Goal: Task Accomplishment & Management: Manage account settings

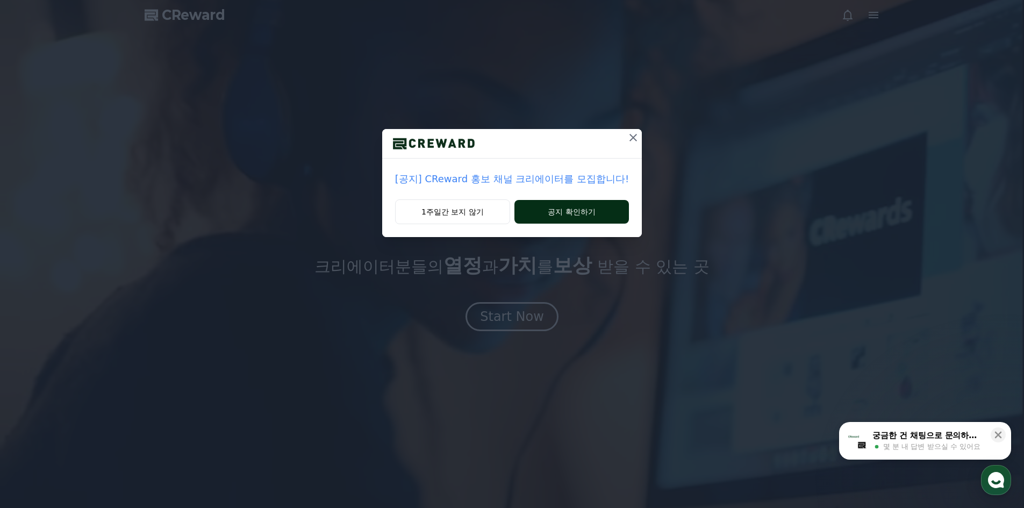
click at [545, 215] on button "공지 확인하기" at bounding box center [572, 212] width 115 height 24
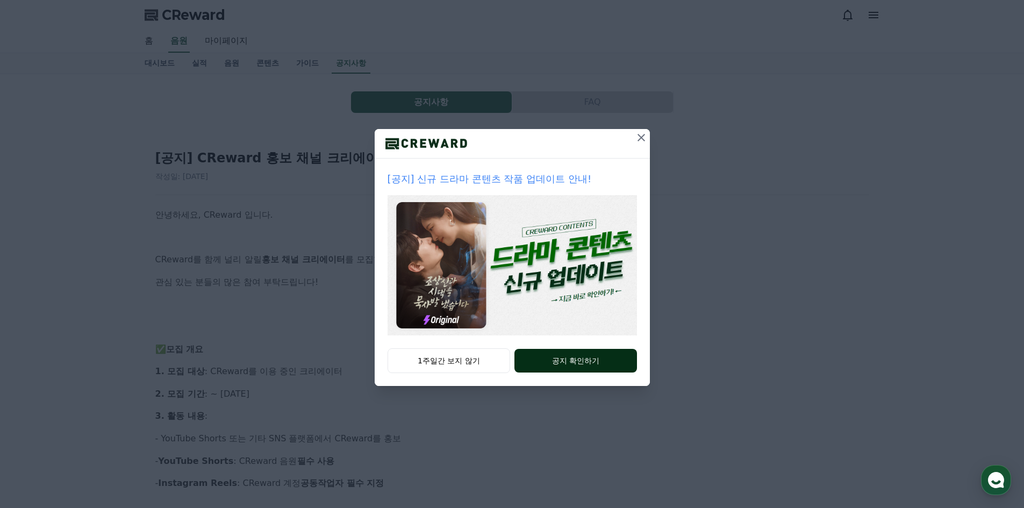
click at [561, 366] on button "공지 확인하기" at bounding box center [576, 361] width 122 height 24
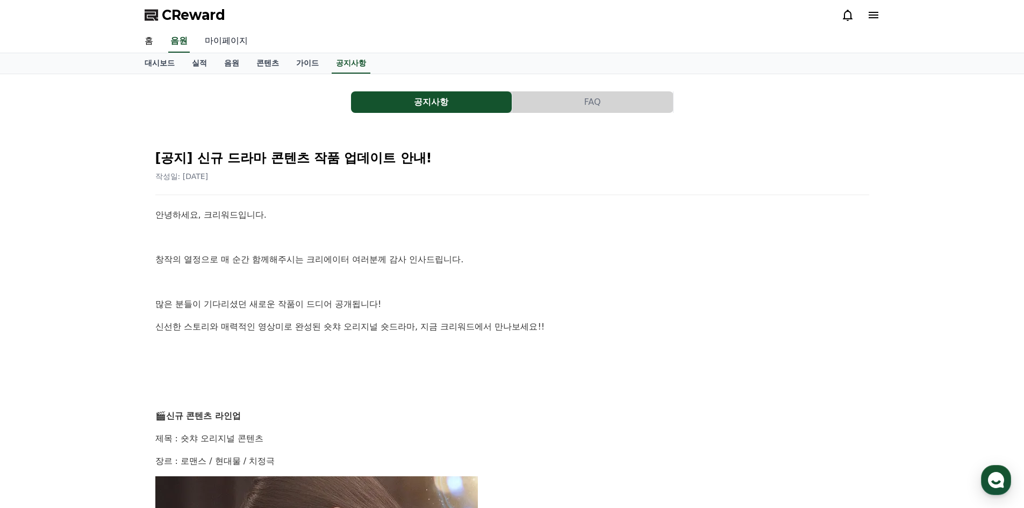
click at [224, 41] on link "마이페이지" at bounding box center [226, 41] width 60 height 23
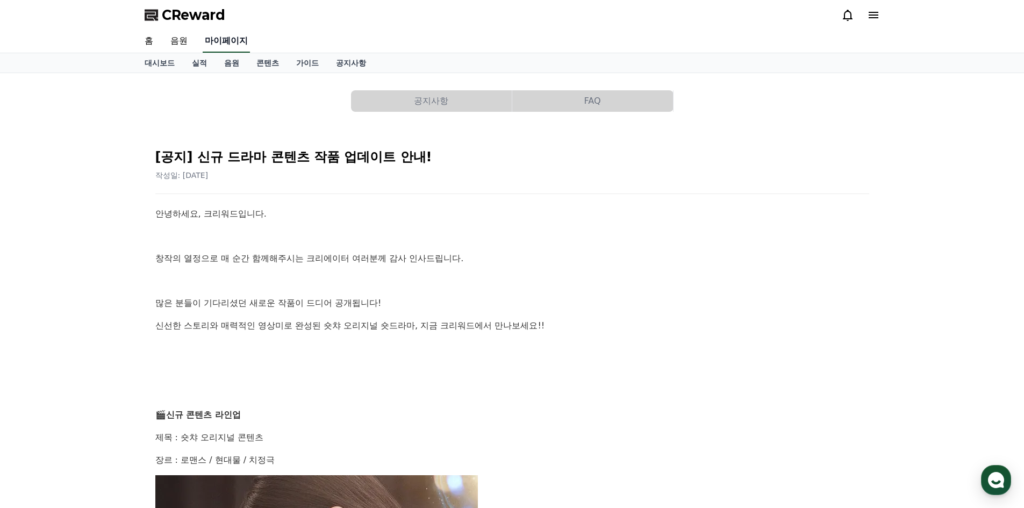
select select "**********"
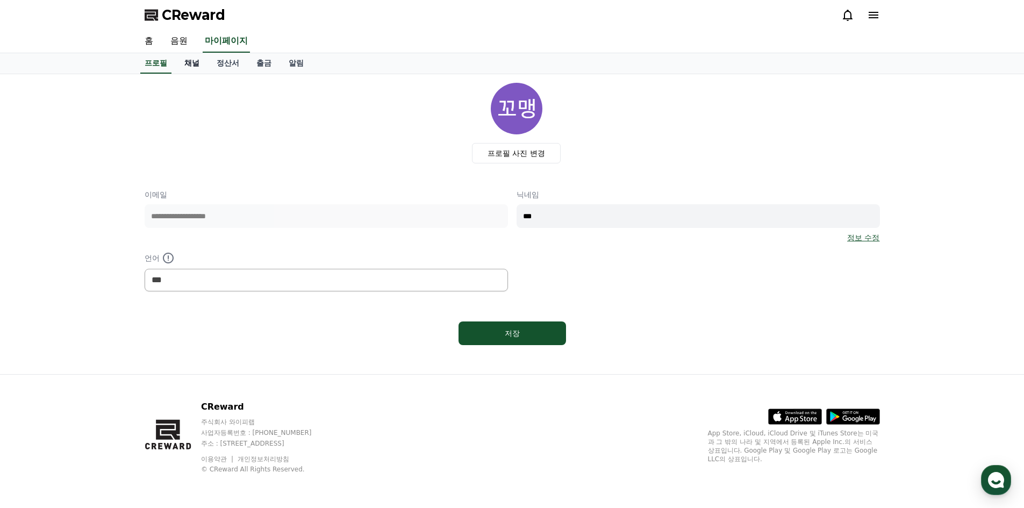
click at [197, 67] on link "채널" at bounding box center [192, 63] width 32 height 20
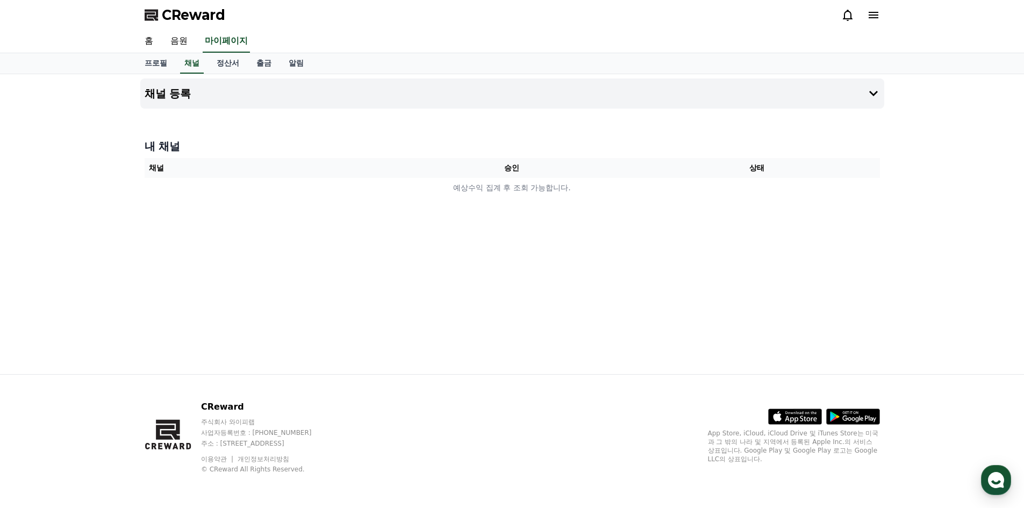
click at [390, 229] on div "채널 등록 내 채널 채널 승인 상태 예상수익 집계 후 조회 가능합니다." at bounding box center [512, 224] width 753 height 300
click at [139, 40] on link "홈" at bounding box center [149, 41] width 26 height 23
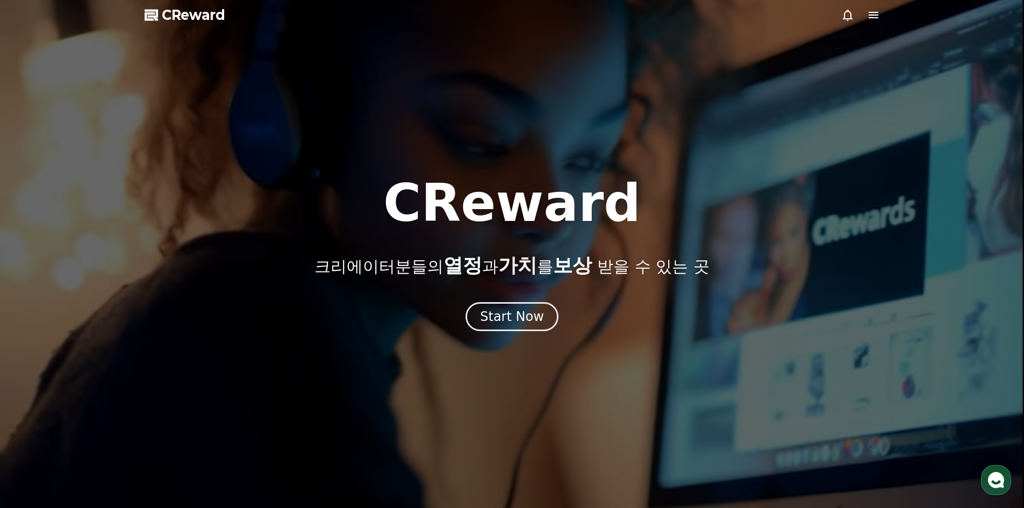
click at [879, 12] on icon at bounding box center [873, 15] width 13 height 13
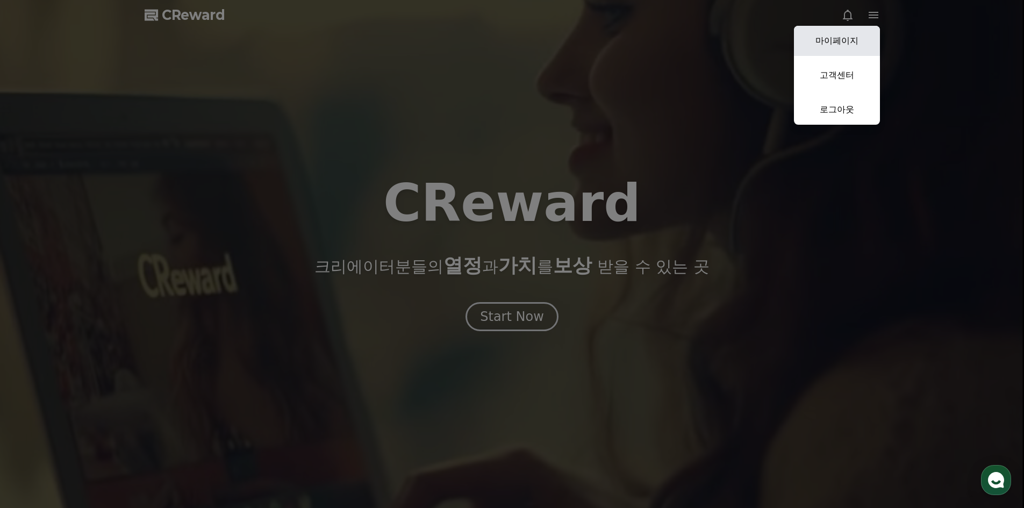
click at [850, 46] on link "마이페이지" at bounding box center [837, 41] width 86 height 30
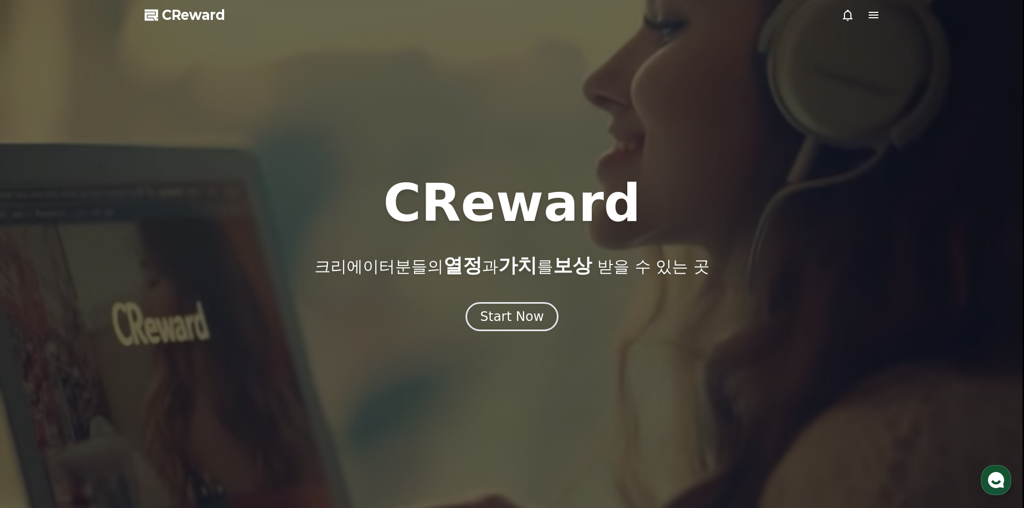
select select "**********"
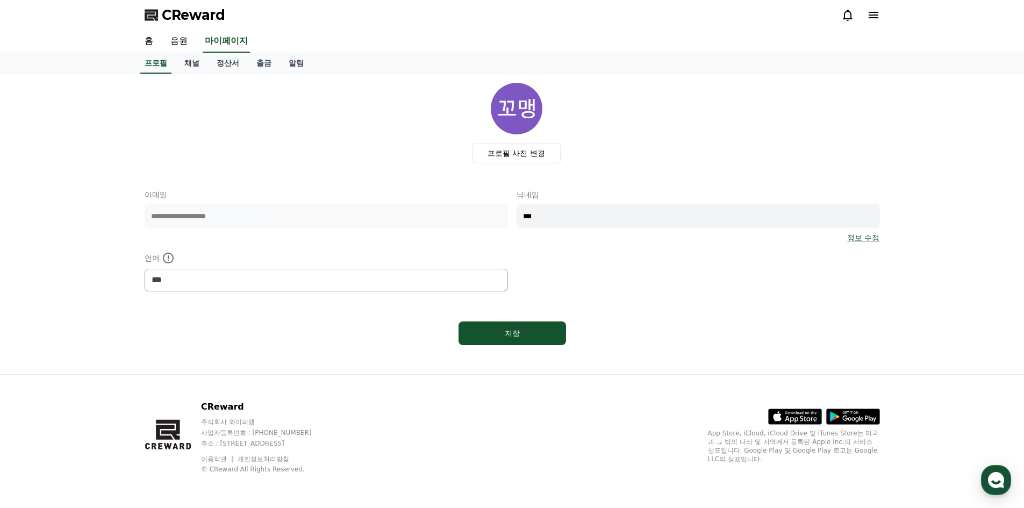
click at [259, 141] on div "프로필 사진 변경" at bounding box center [516, 123] width 727 height 81
click at [193, 66] on link "채널" at bounding box center [192, 63] width 32 height 20
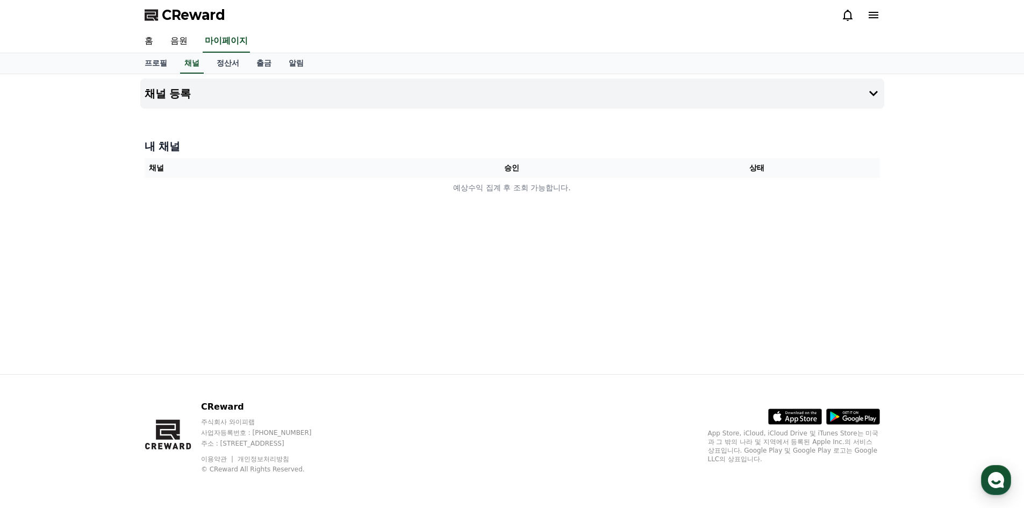
click at [286, 212] on div "채널 등록 내 채널 채널 승인 상태 예상수익 집계 후 조회 가능합니다." at bounding box center [512, 224] width 753 height 300
click at [403, 100] on button "채널 등록" at bounding box center [512, 94] width 744 height 30
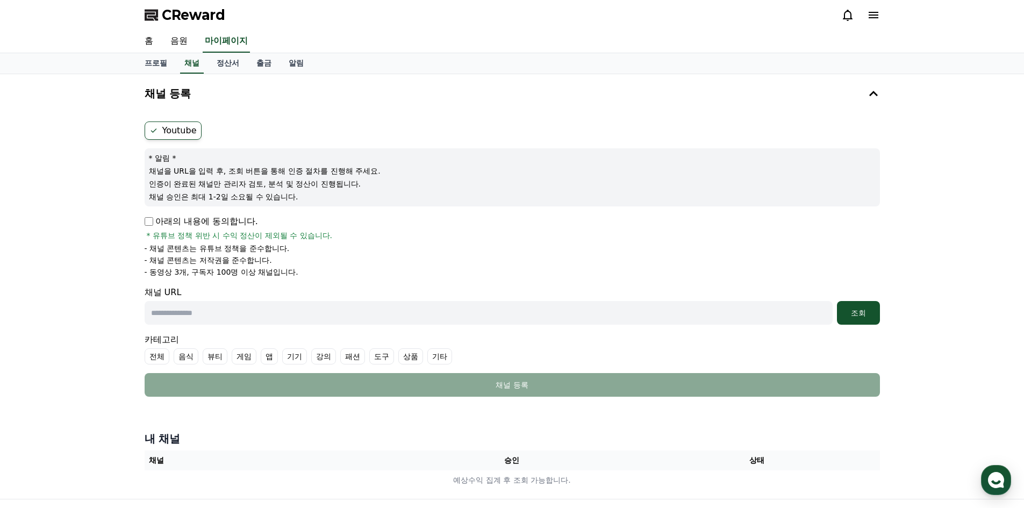
drag, startPoint x: 401, startPoint y: 104, endPoint x: 311, endPoint y: 110, distance: 90.5
click at [311, 110] on div "채널 등록 Youtube * 알림 * 채널을 URL을 입력 후, 조회 버튼을 통해 인증 절차를 진행해 주세요. 인증이 완료된 채널만 관리자 검…" at bounding box center [512, 240] width 744 height 323
click at [231, 68] on link "정산서" at bounding box center [228, 63] width 40 height 20
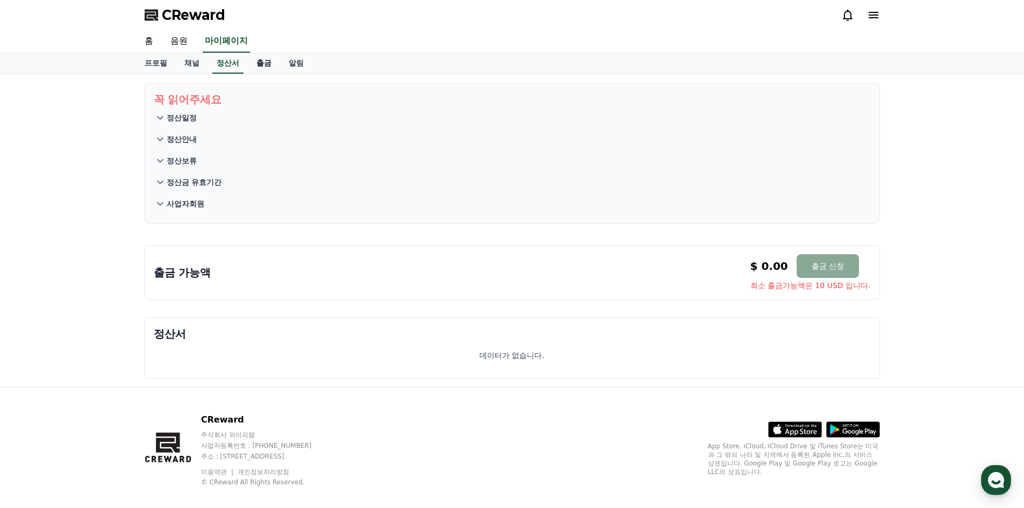
click at [267, 64] on link "출금" at bounding box center [264, 63] width 32 height 20
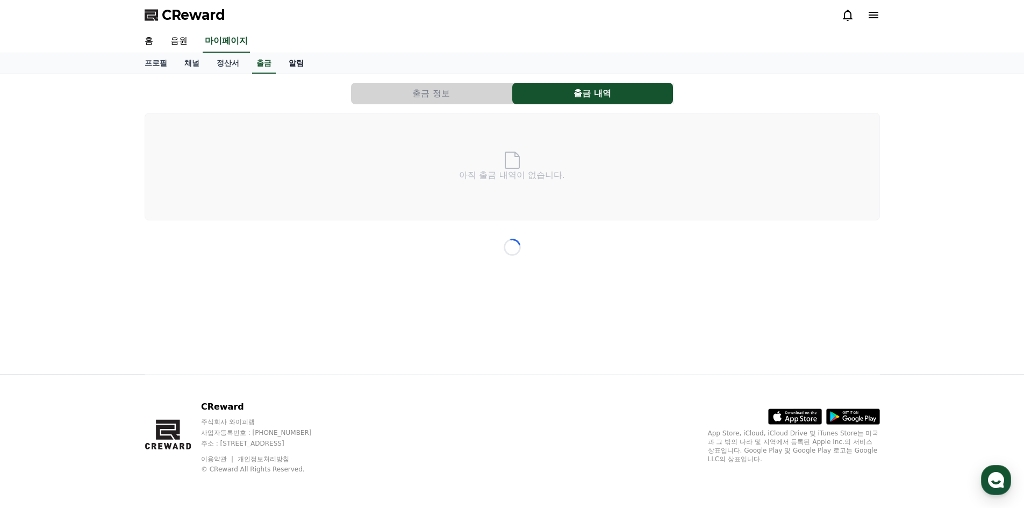
click at [300, 65] on link "알림" at bounding box center [296, 63] width 32 height 20
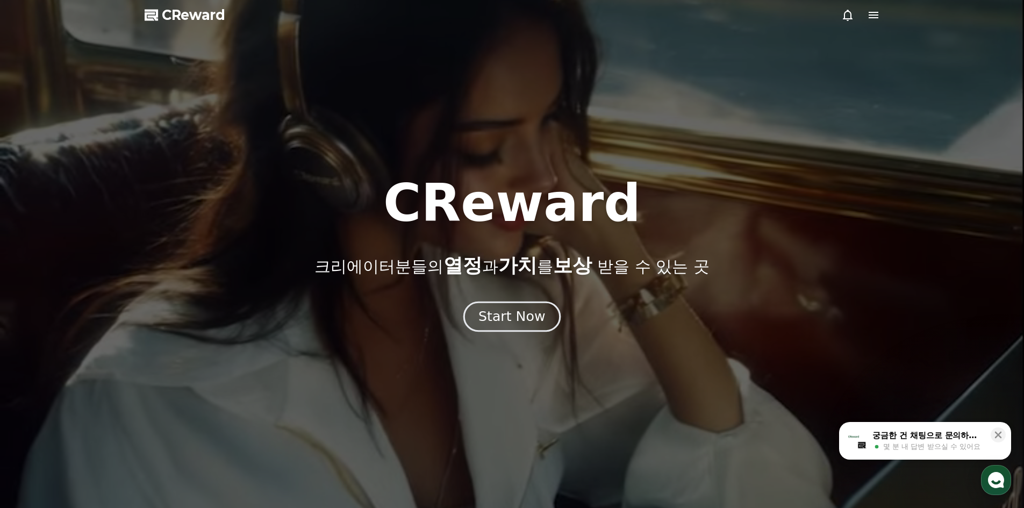
click at [527, 315] on div "Start Now" at bounding box center [512, 317] width 67 height 18
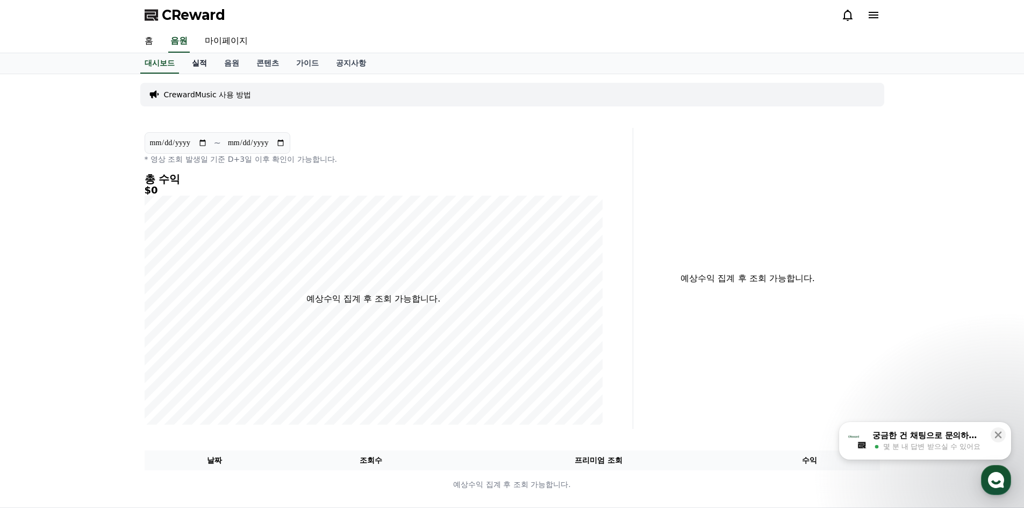
click at [195, 70] on link "실적" at bounding box center [199, 63] width 32 height 20
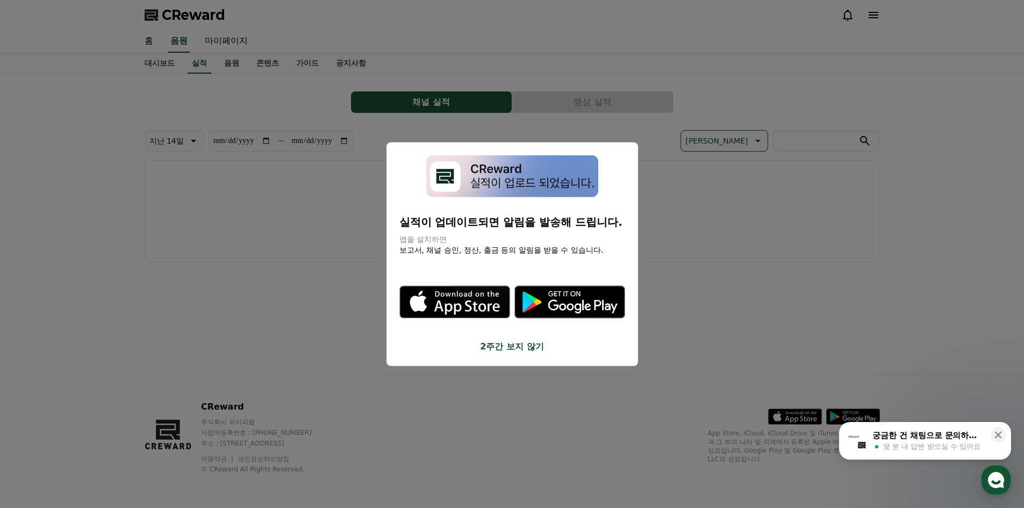
click at [524, 345] on button "2주간 보지 않기" at bounding box center [512, 346] width 226 height 13
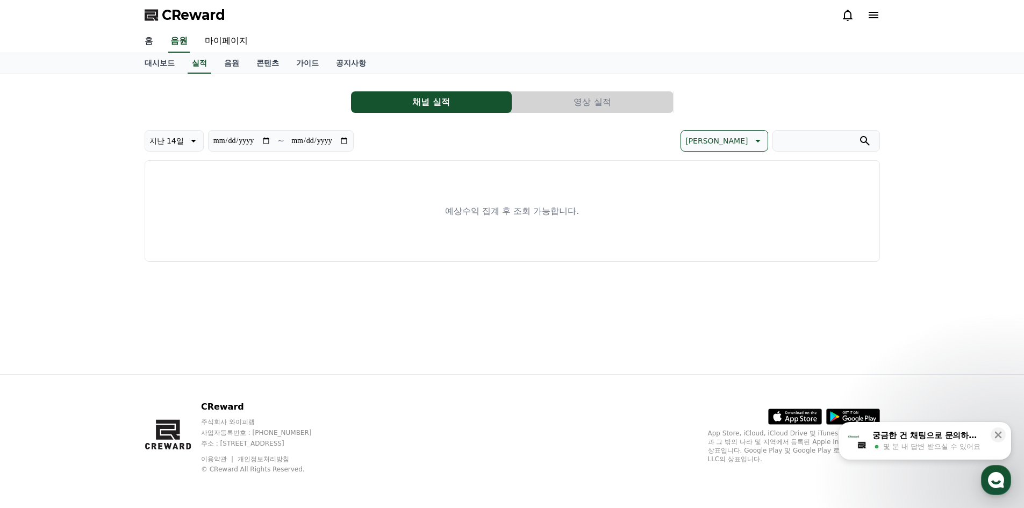
click at [152, 44] on link "홈" at bounding box center [149, 41] width 26 height 23
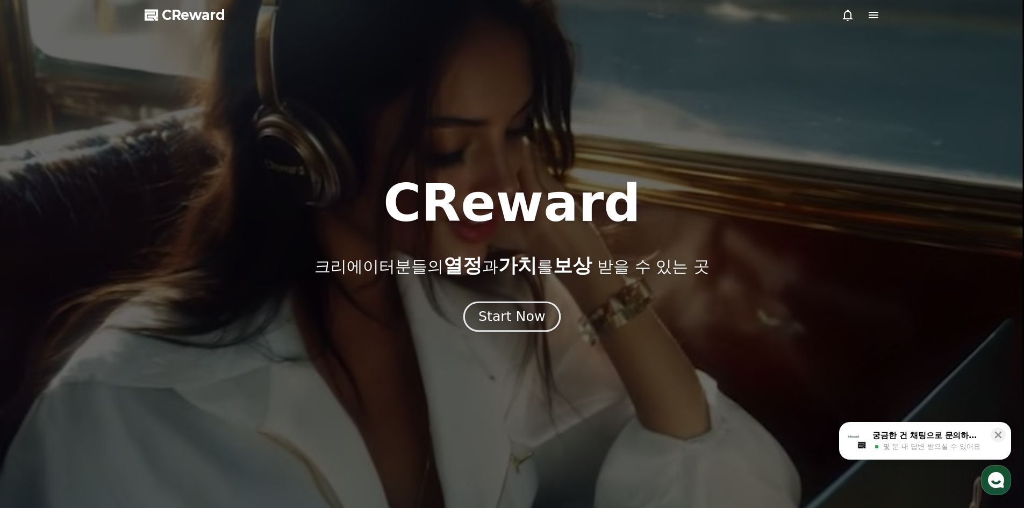
click at [530, 310] on div "Start Now" at bounding box center [512, 317] width 67 height 18
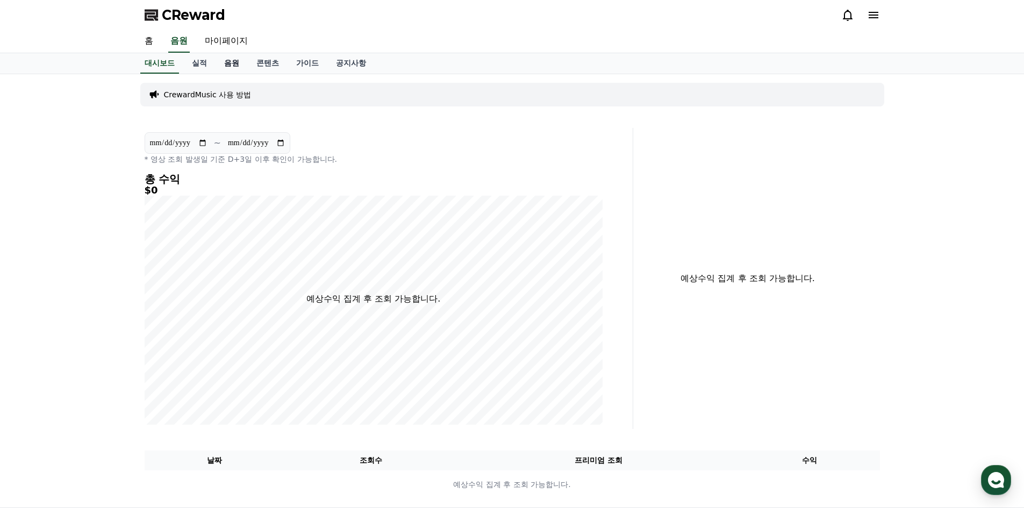
click at [229, 65] on link "음원" at bounding box center [232, 63] width 32 height 20
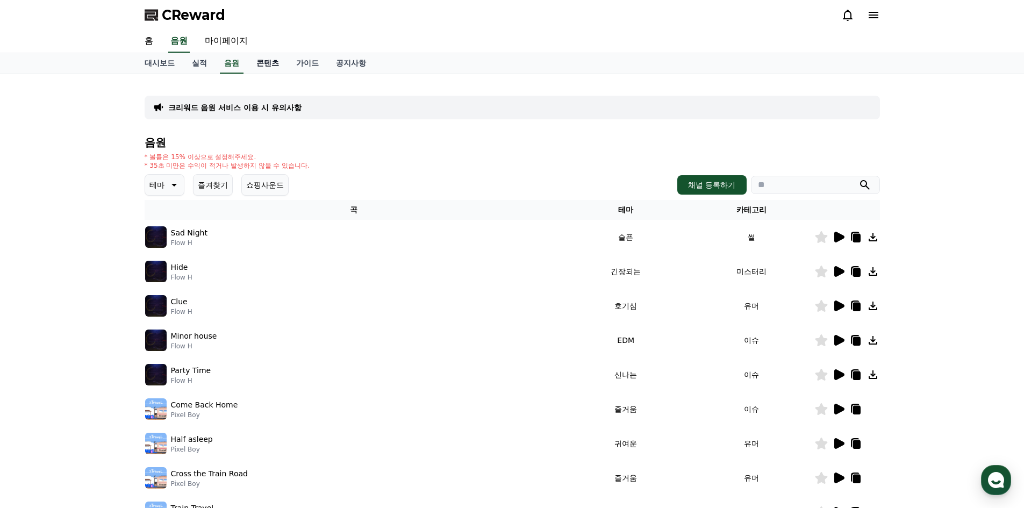
click at [276, 58] on link "콘텐츠" at bounding box center [268, 63] width 40 height 20
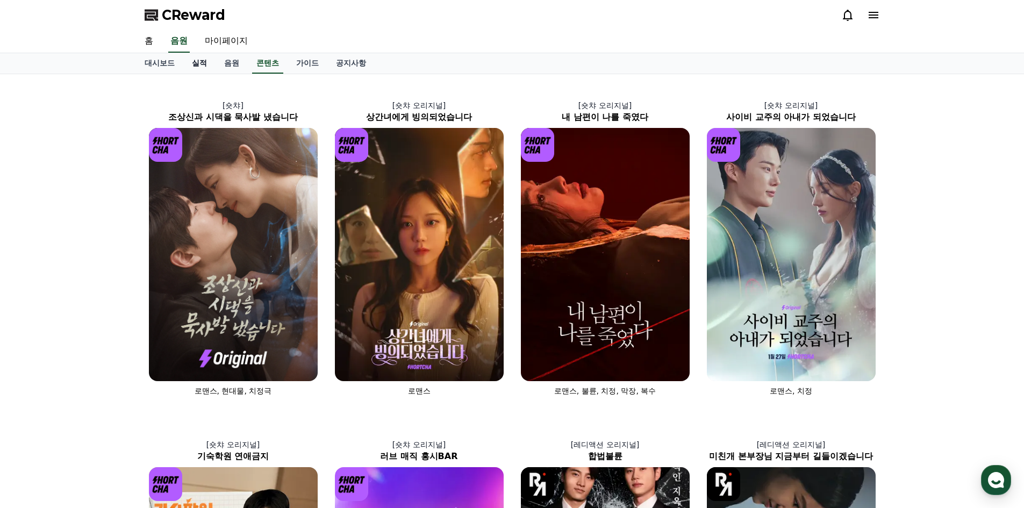
click at [198, 65] on link "실적" at bounding box center [199, 63] width 32 height 20
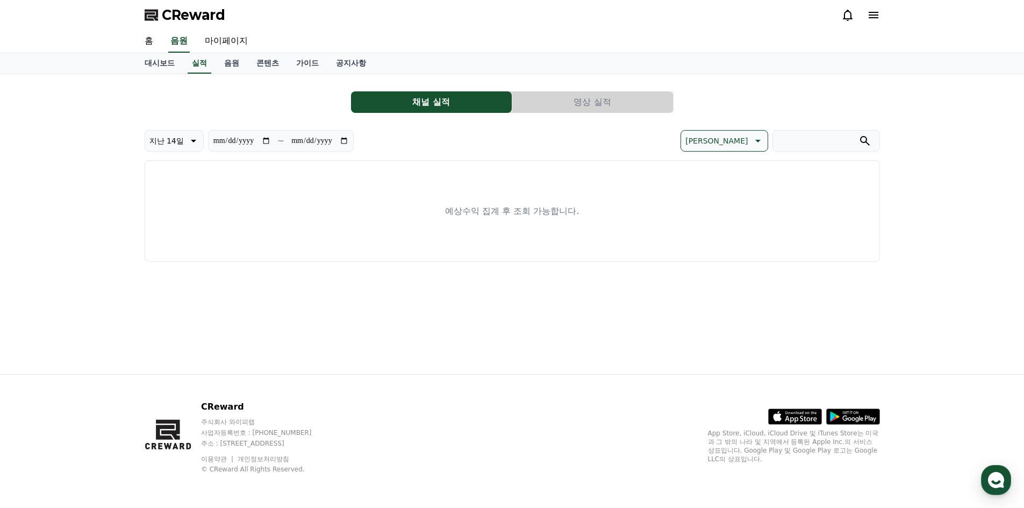
click at [546, 104] on button "영상 실적" at bounding box center [592, 102] width 161 height 22
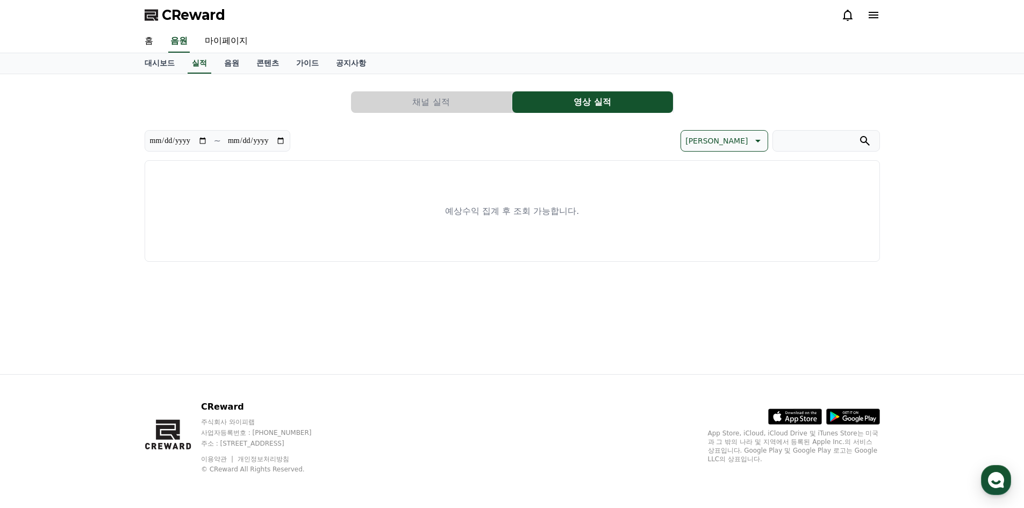
click at [468, 105] on button "채널 실적" at bounding box center [431, 102] width 161 height 22
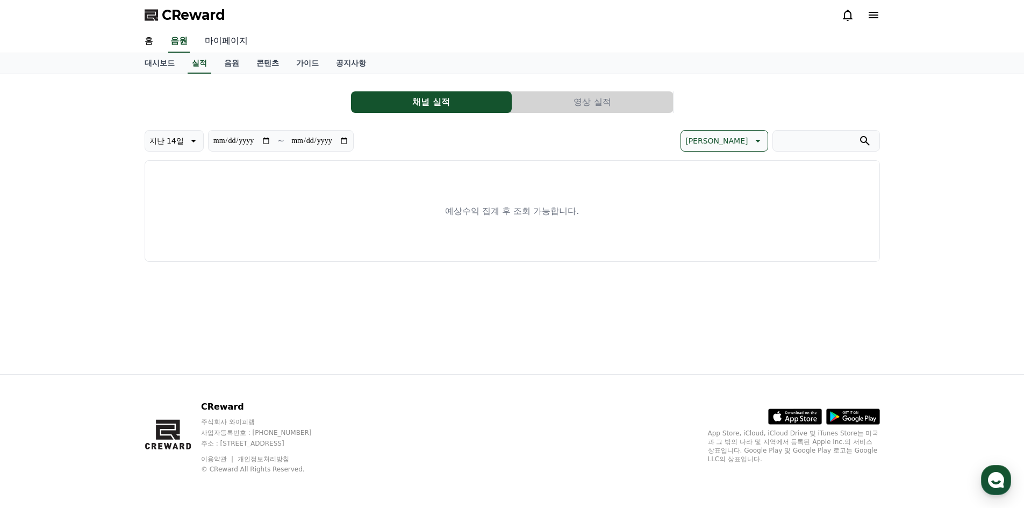
click at [233, 42] on link "마이페이지" at bounding box center [226, 41] width 60 height 23
select select "**********"
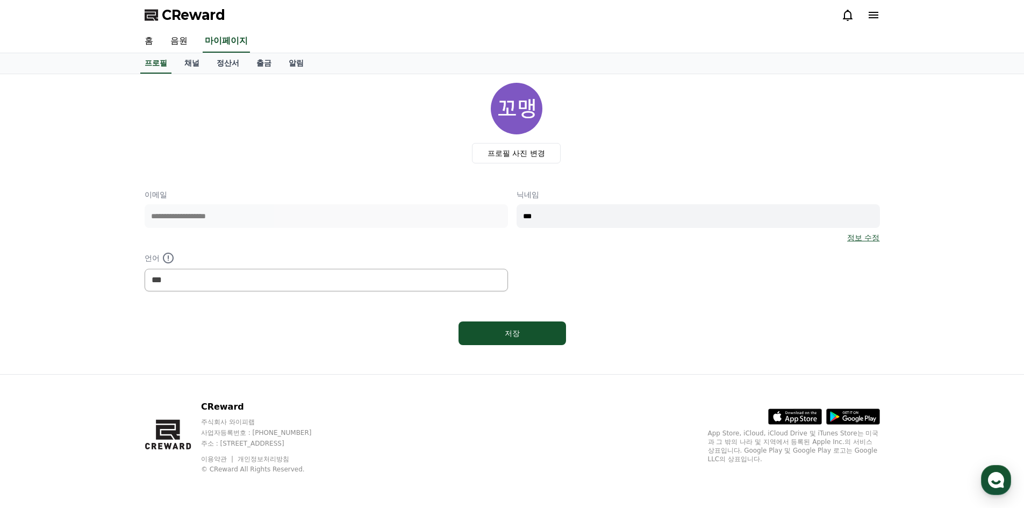
click at [374, 155] on div "프로필 사진 변경" at bounding box center [516, 123] width 727 height 81
click at [651, 160] on div "프로필 사진 변경" at bounding box center [516, 123] width 727 height 81
click at [875, 21] on icon at bounding box center [873, 15] width 13 height 13
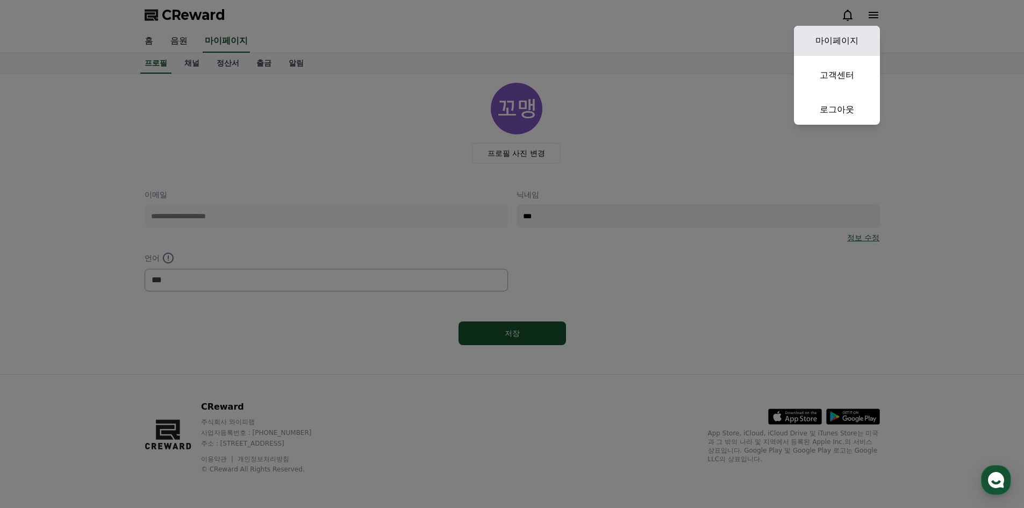
click at [860, 36] on link "마이페이지" at bounding box center [837, 41] width 86 height 30
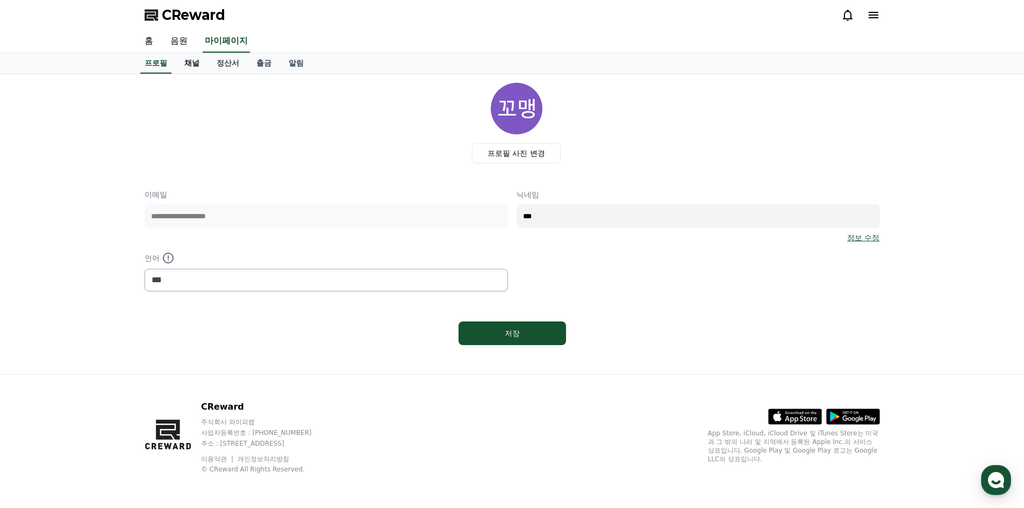
click at [190, 63] on link "채널" at bounding box center [192, 63] width 32 height 20
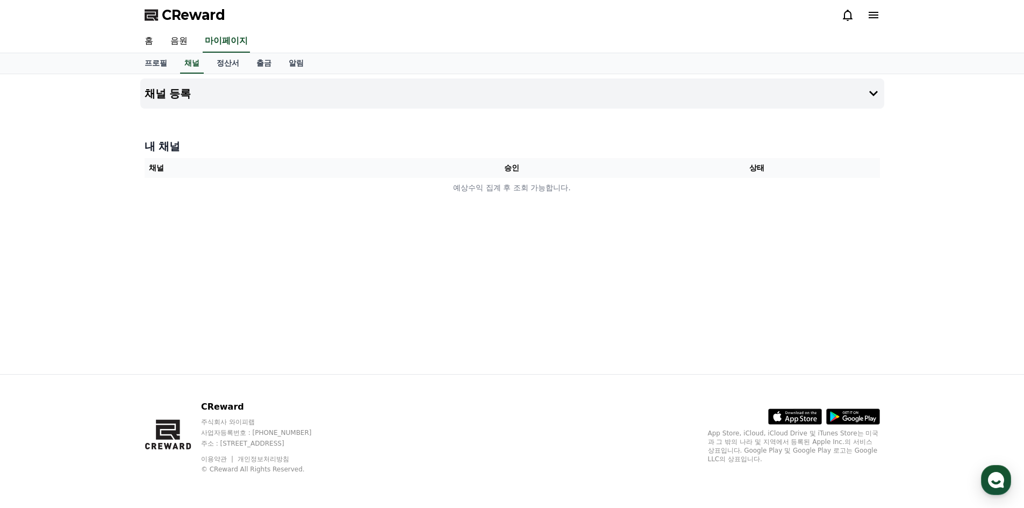
click at [309, 242] on div "채널 등록 내 채널 채널 승인 상태 예상수익 집계 후 조회 가능합니다." at bounding box center [512, 224] width 753 height 300
click at [308, 244] on div "채널 등록 내 채널 채널 승인 상태 예상수익 집계 후 조회 가능합니다." at bounding box center [512, 224] width 753 height 300
click at [272, 118] on div "채널 등록 내 채널 채널 승인 상태 예상수익 집계 후 조회 가능합니다." at bounding box center [512, 224] width 753 height 300
click at [317, 26] on div "CReward" at bounding box center [512, 15] width 753 height 30
